Goal: Task Accomplishment & Management: Manage account settings

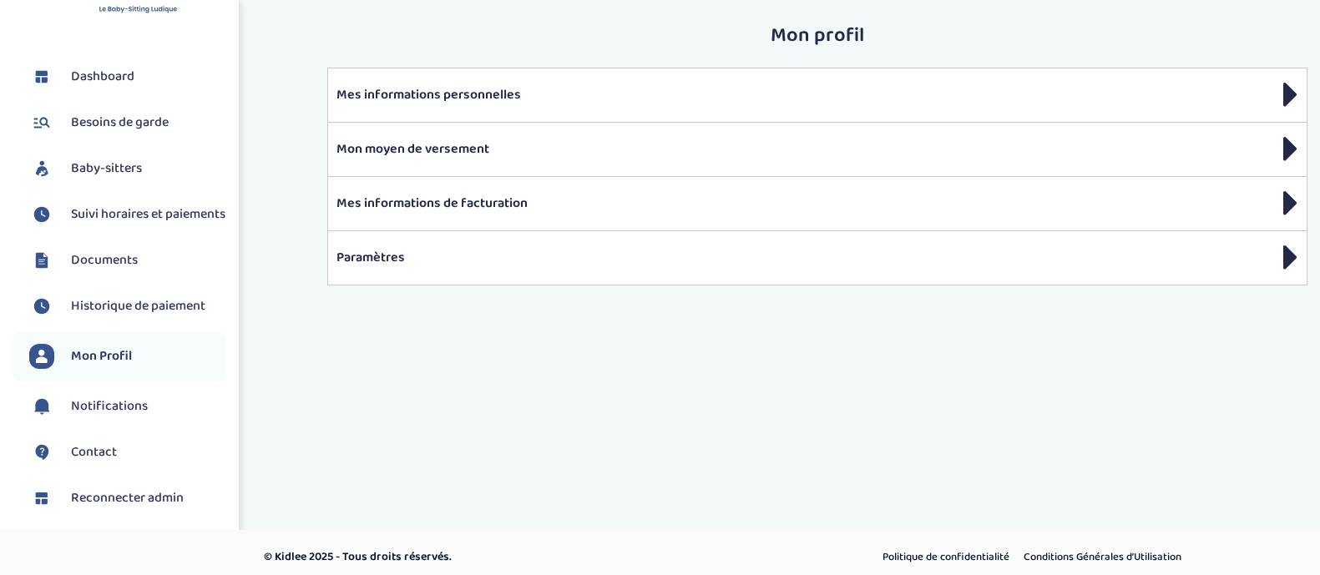
scroll to position [49, 0]
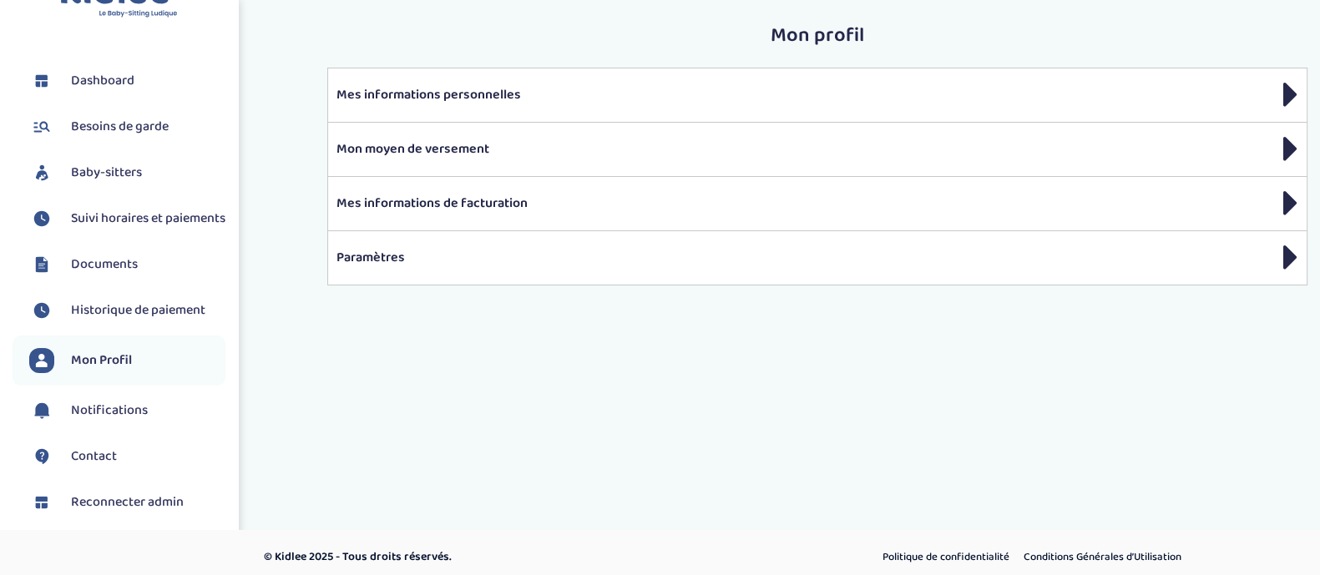
click at [145, 169] on link "Baby-sitters" at bounding box center [127, 172] width 196 height 25
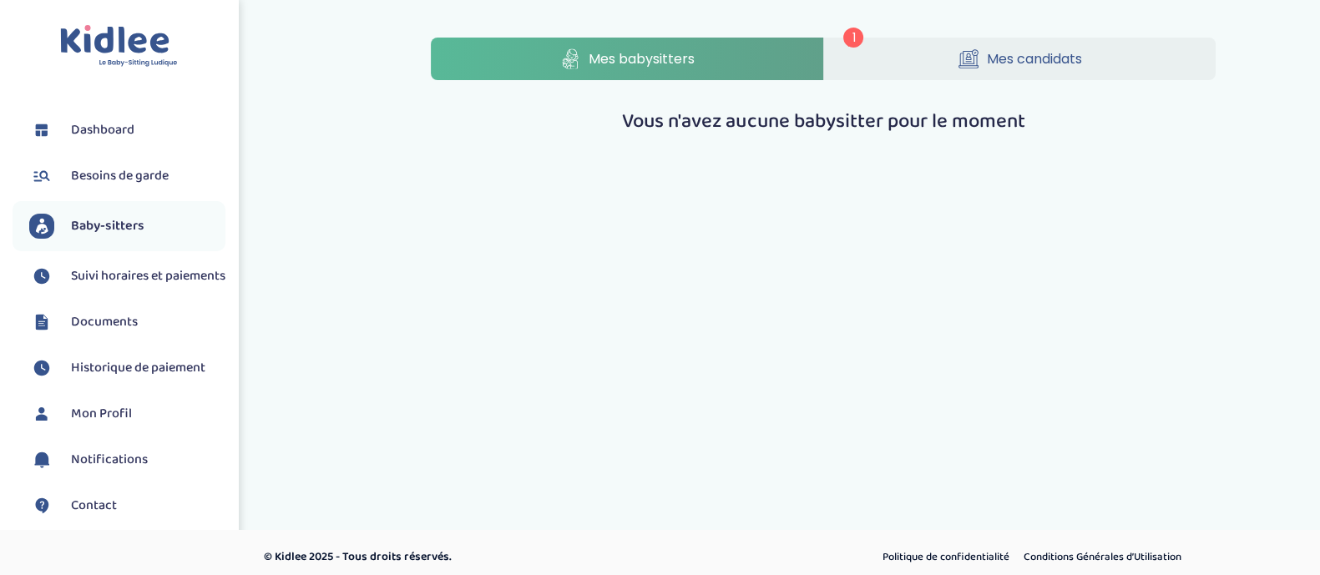
click at [928, 68] on link "Mes candidats" at bounding box center [1020, 59] width 392 height 43
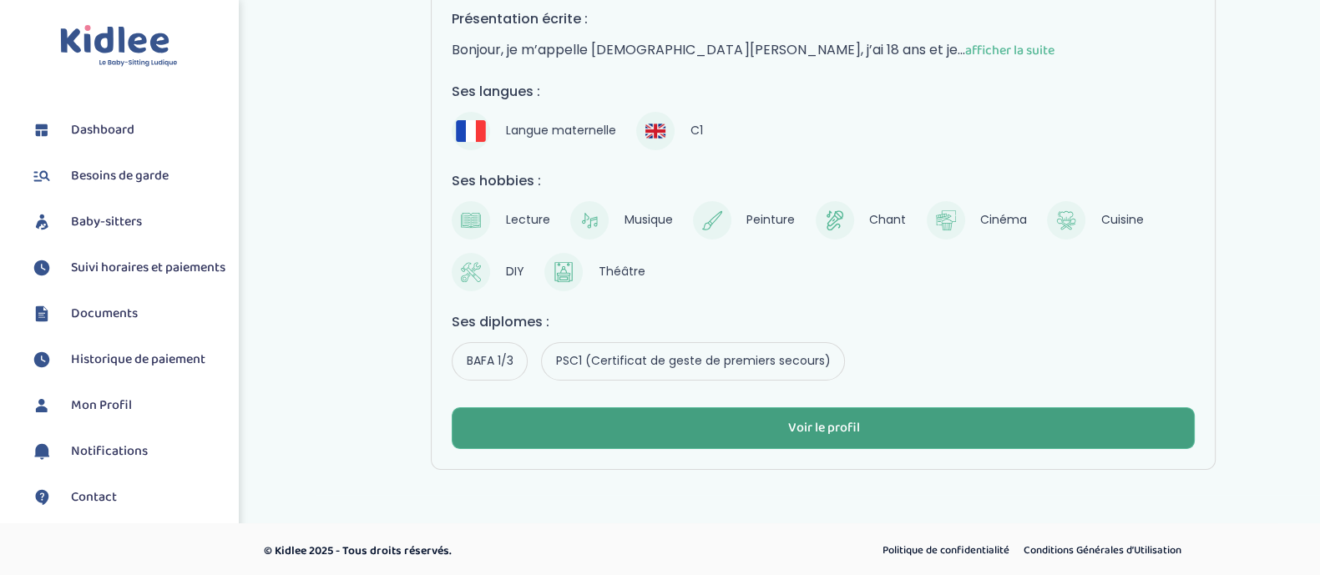
click at [734, 421] on button "Voir le profil" at bounding box center [823, 428] width 743 height 42
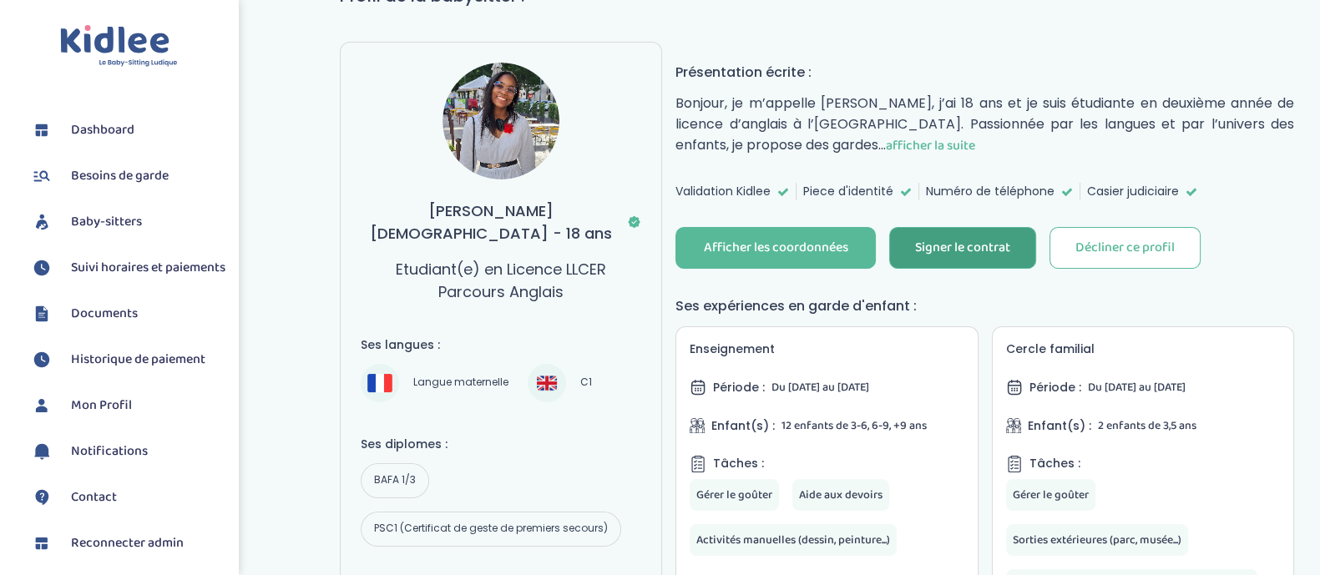
scroll to position [159, 0]
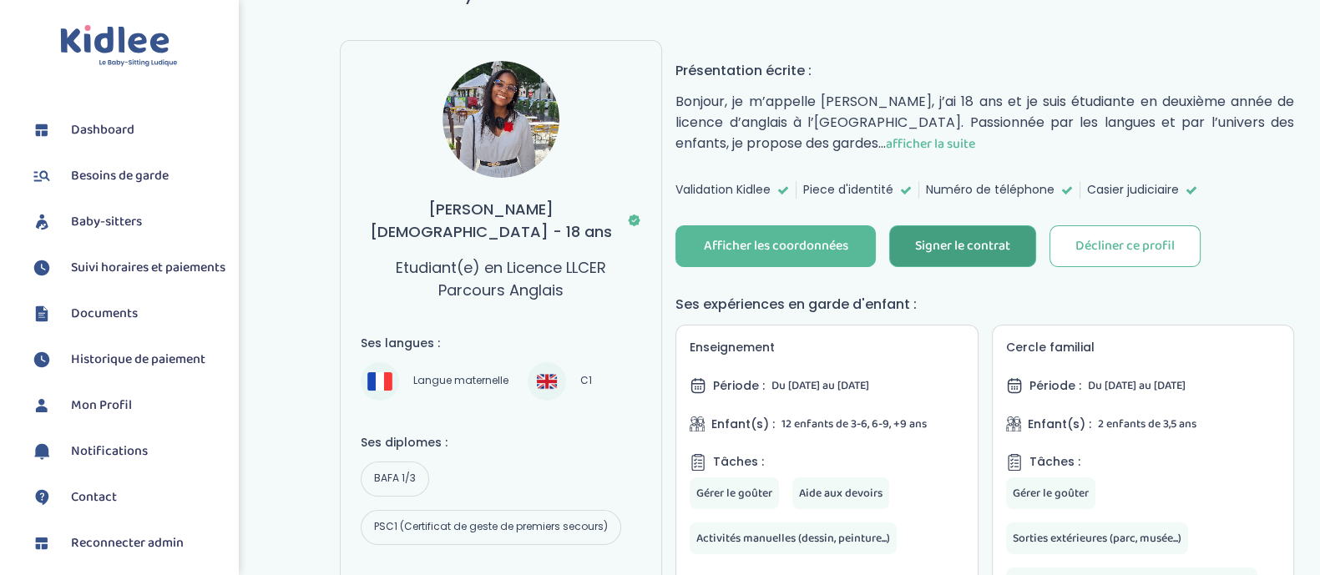
click at [981, 258] on button "Signer le contrat" at bounding box center [962, 246] width 147 height 42
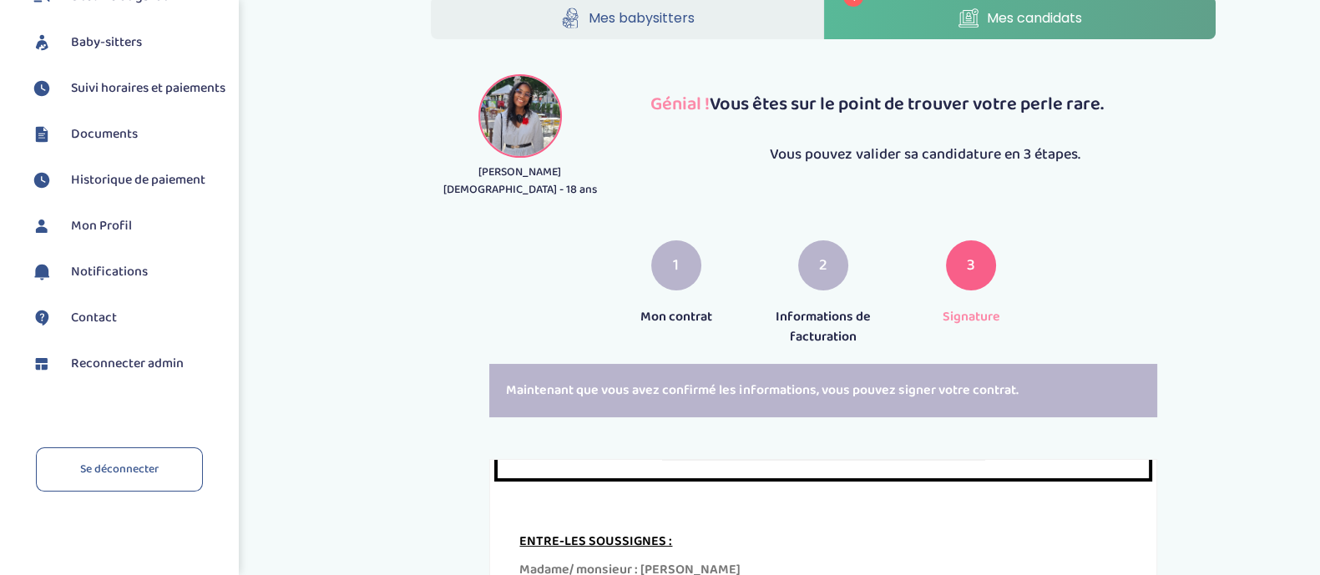
scroll to position [41, 0]
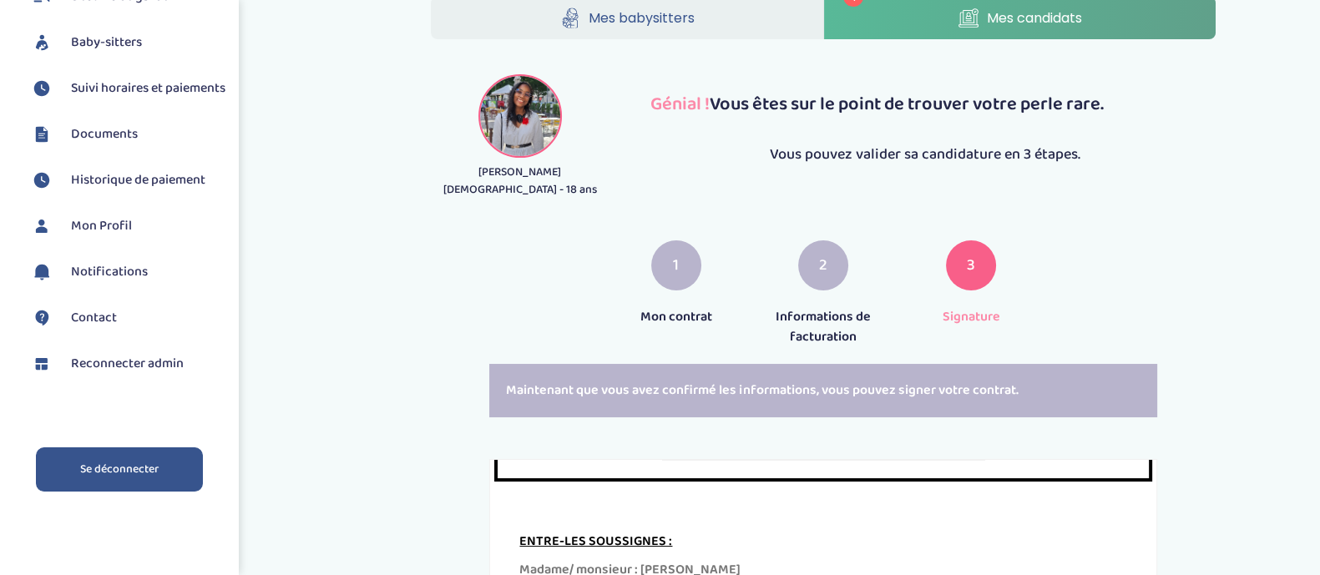
click at [126, 468] on link "Se déconnecter" at bounding box center [119, 469] width 167 height 44
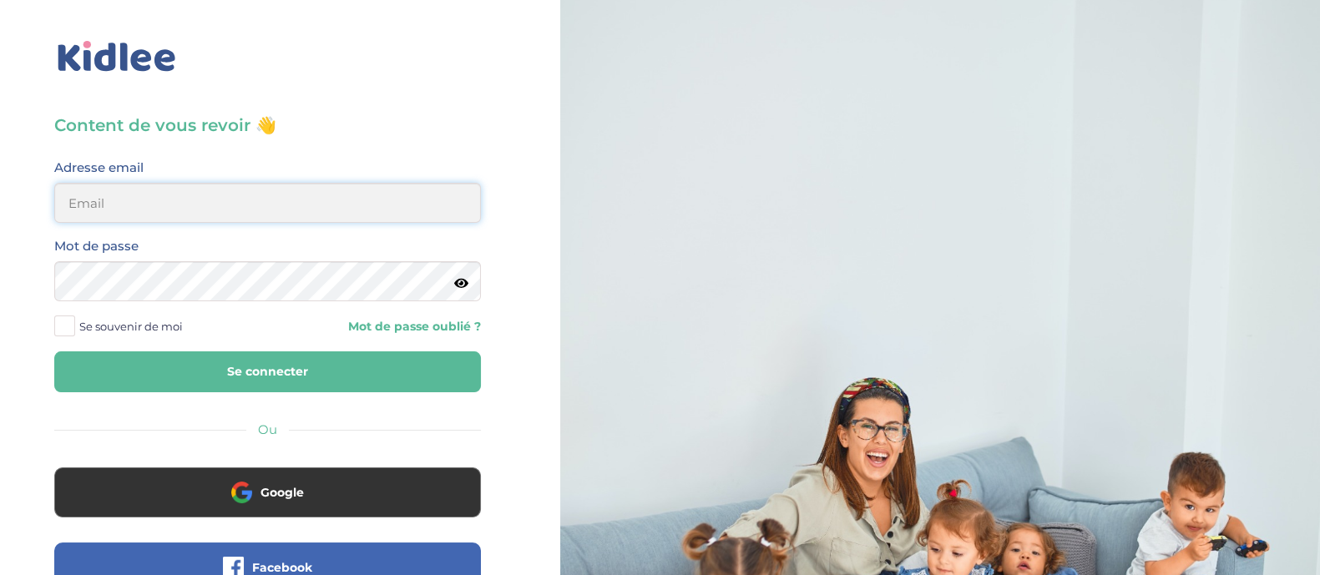
type input "dounya.khelassi@kidlee.fr"
click at [287, 377] on button "Se connecter" at bounding box center [267, 371] width 426 height 41
